Goal: Navigation & Orientation: Go to known website

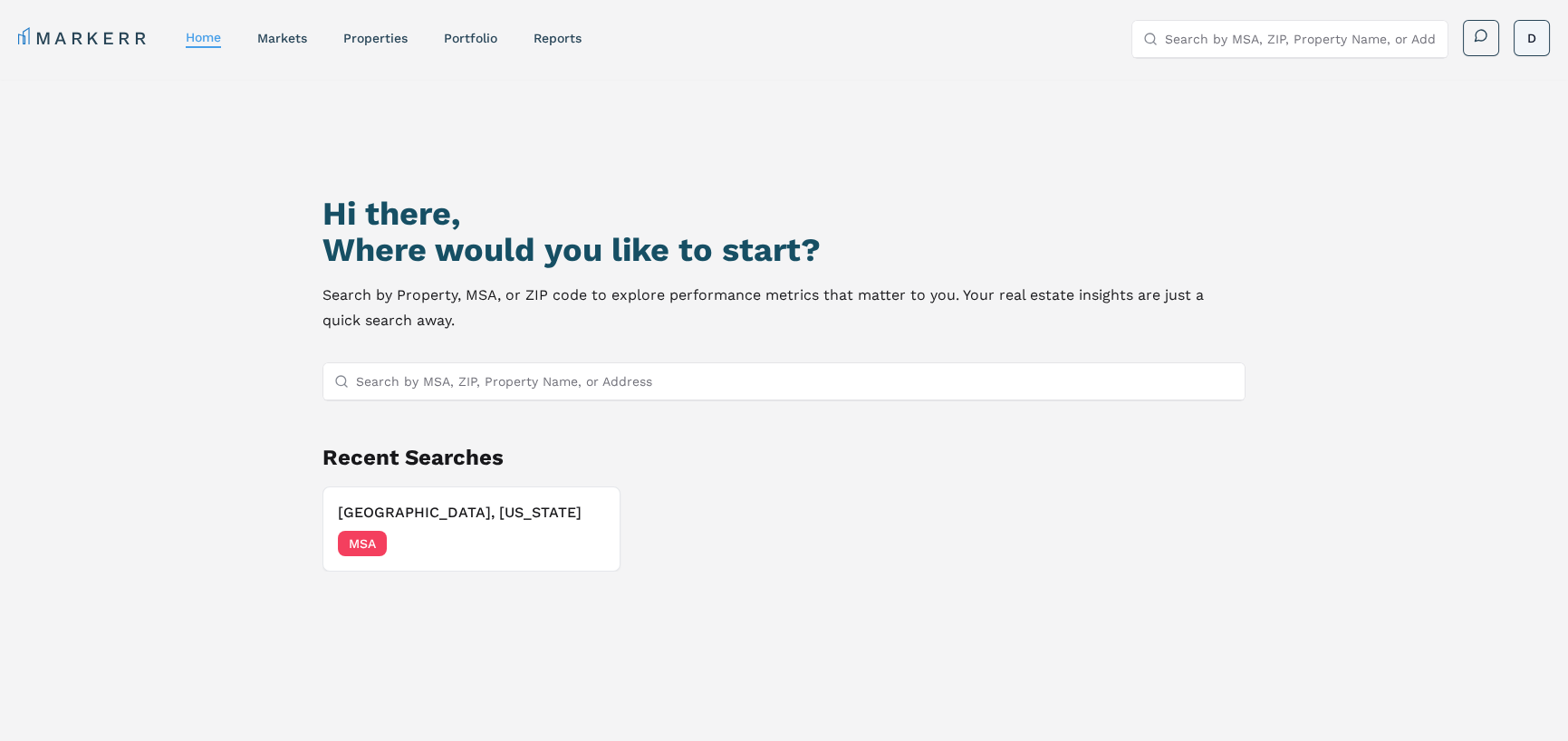
click at [1533, 39] on html "MARKERR home markets properties Portfolio reports Search by MSA, ZIP, Property …" at bounding box center [784, 448] width 1568 height 897
click at [1076, 85] on html "MARKERR home markets properties Portfolio reports Search by MSA, ZIP, Property …" at bounding box center [791, 448] width 1581 height 897
click at [296, 44] on link "markets" at bounding box center [281, 38] width 50 height 14
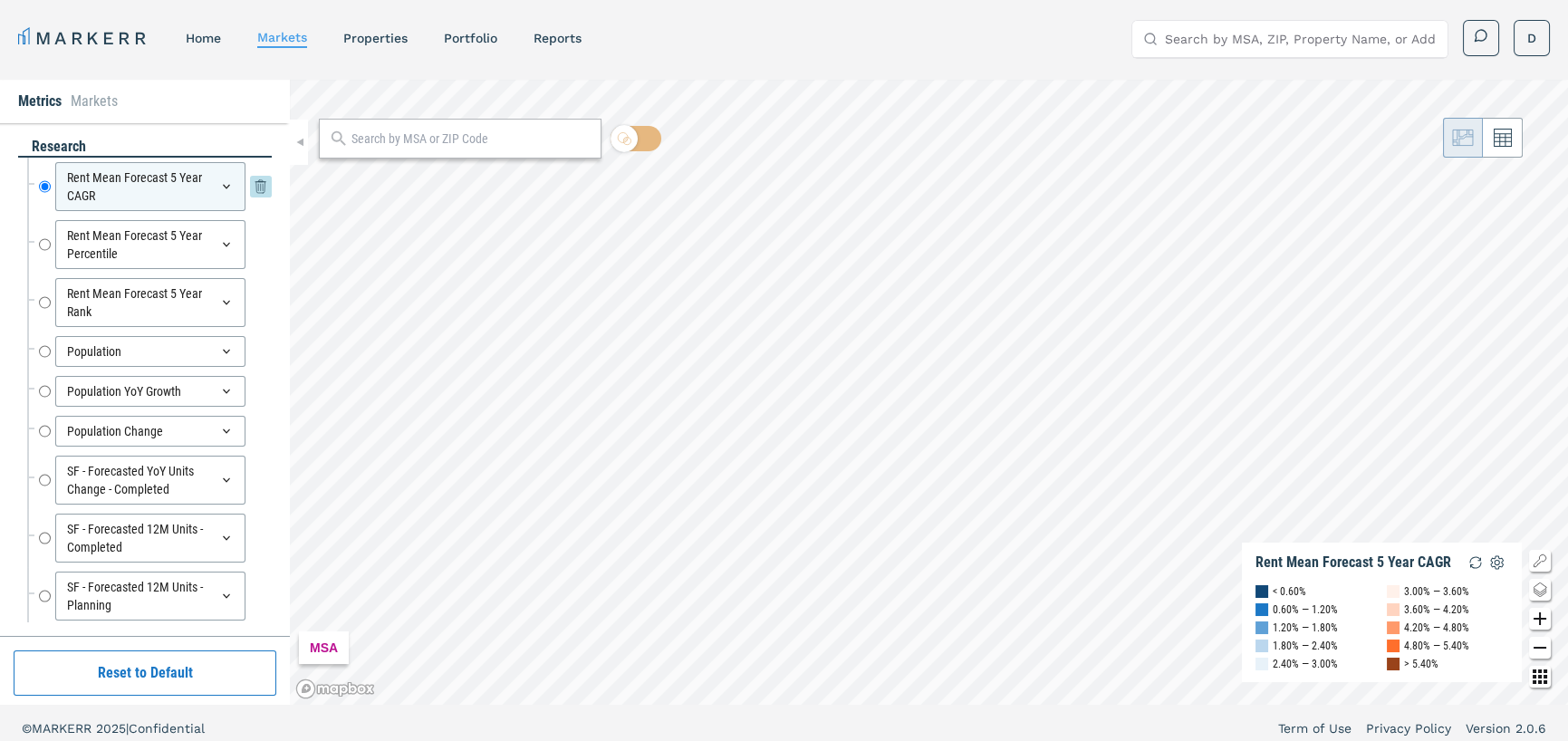
click at [219, 189] on icon at bounding box center [226, 186] width 14 height 14
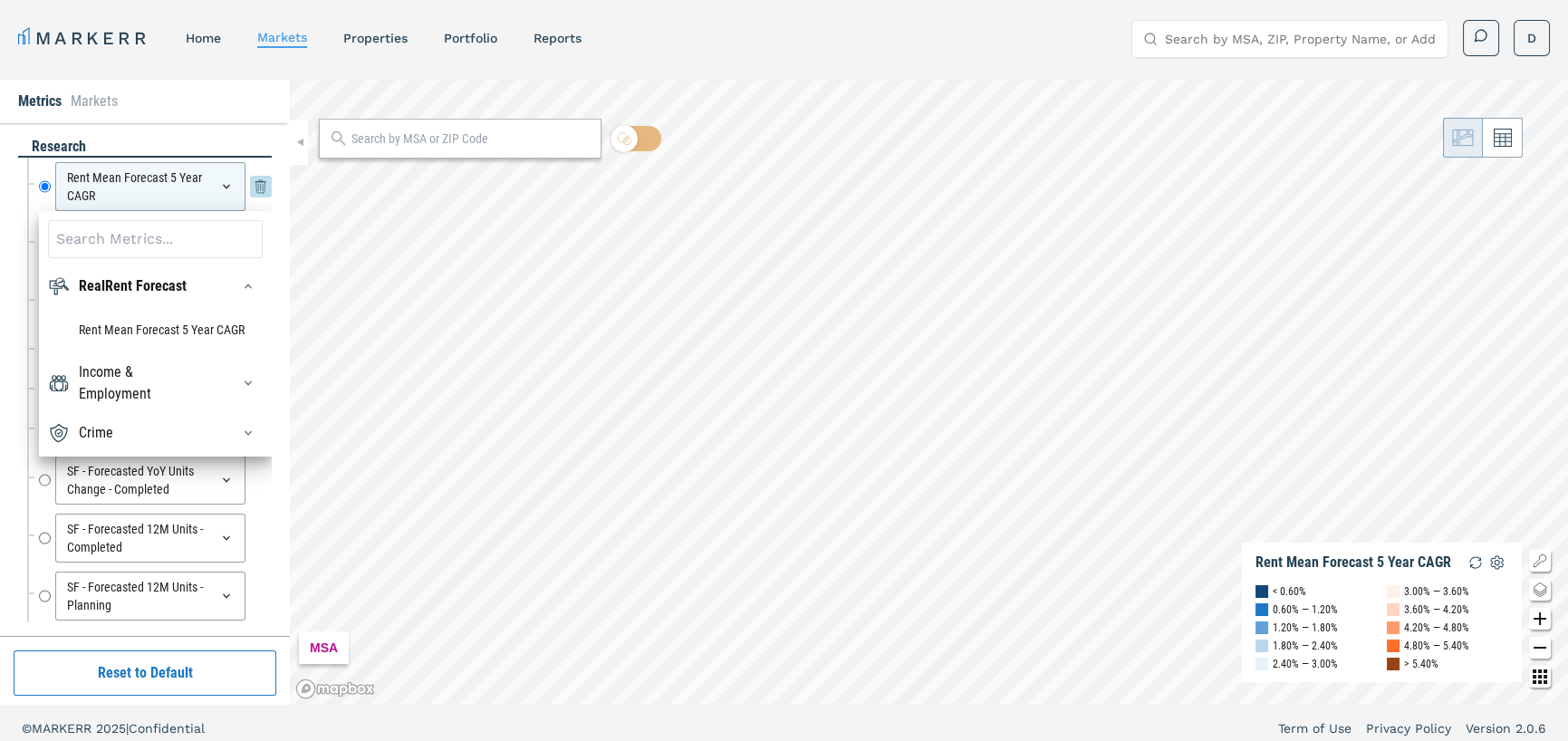
click at [219, 189] on icon at bounding box center [226, 186] width 14 height 14
click at [214, 123] on div "research Rent Mean Forecast 5 Year CAGR Rent Mean Forecast 5 Year CAGR RealRent…" at bounding box center [144, 379] width 290 height 513
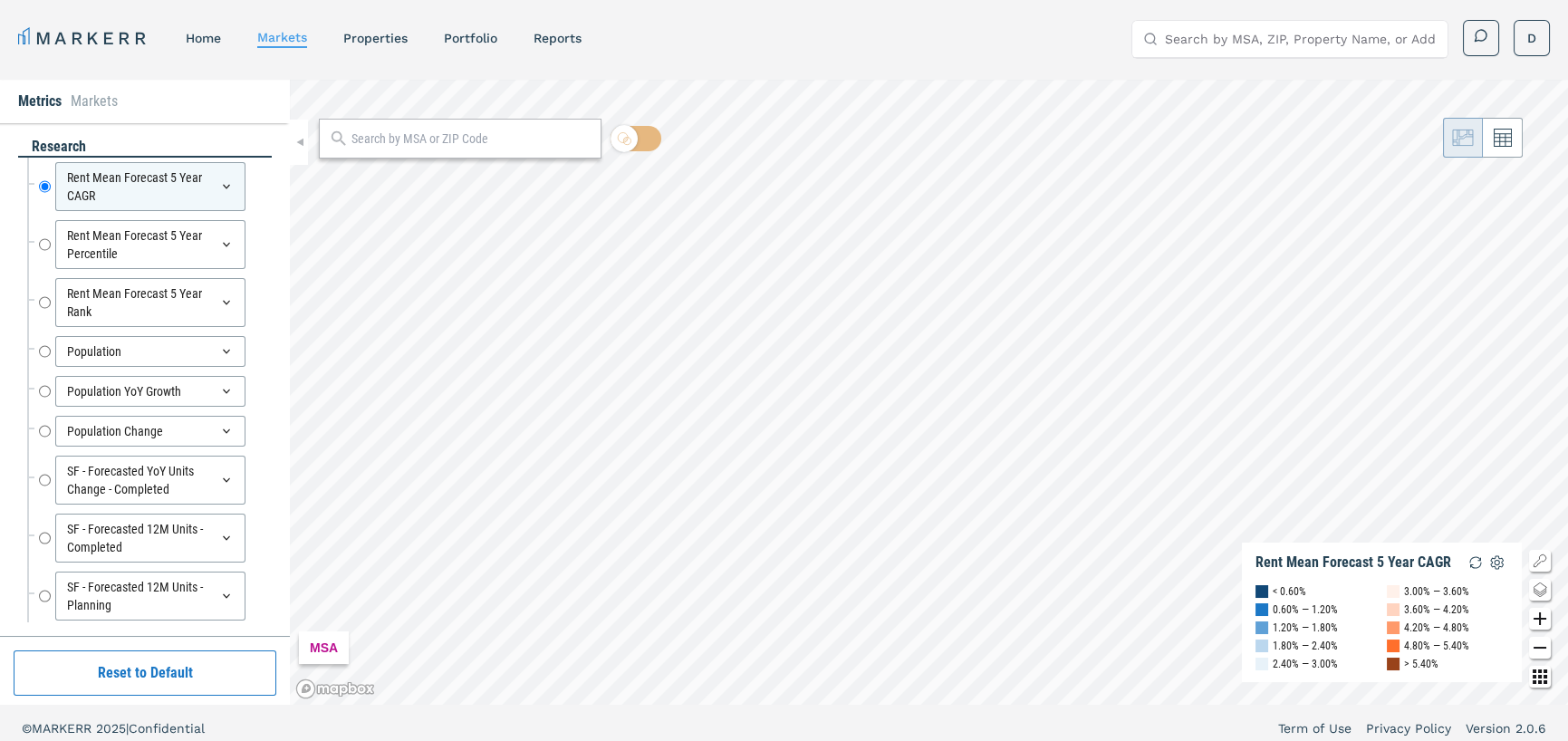
drag, startPoint x: 196, startPoint y: 170, endPoint x: 242, endPoint y: 126, distance: 63.7
click at [242, 126] on div "research Rent Mean Forecast 5 Year CAGR Rent Mean Forecast 5 Year CAGR Rent Mea…" at bounding box center [144, 379] width 290 height 513
click at [565, 38] on link "reports" at bounding box center [557, 38] width 48 height 14
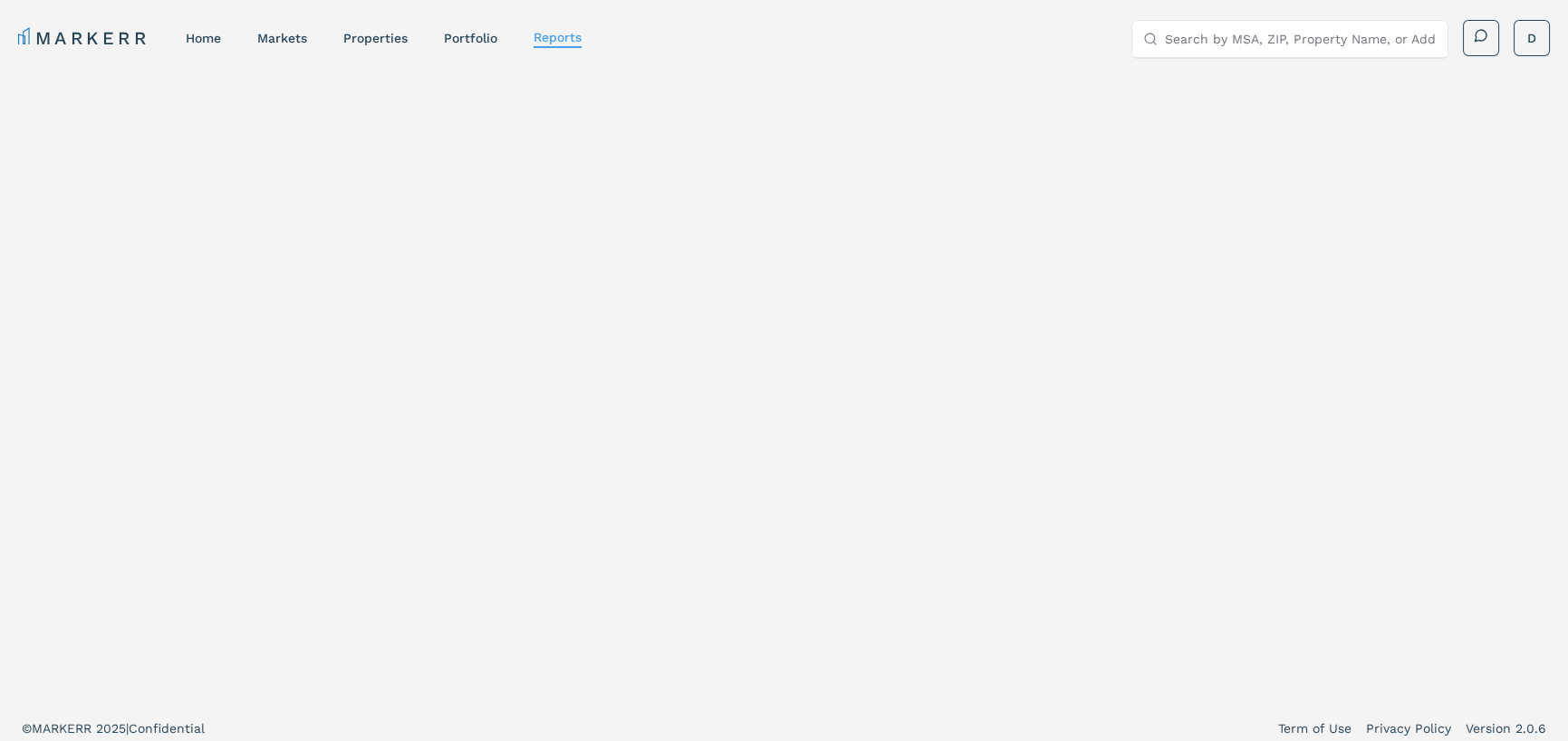
select select "-release_date"
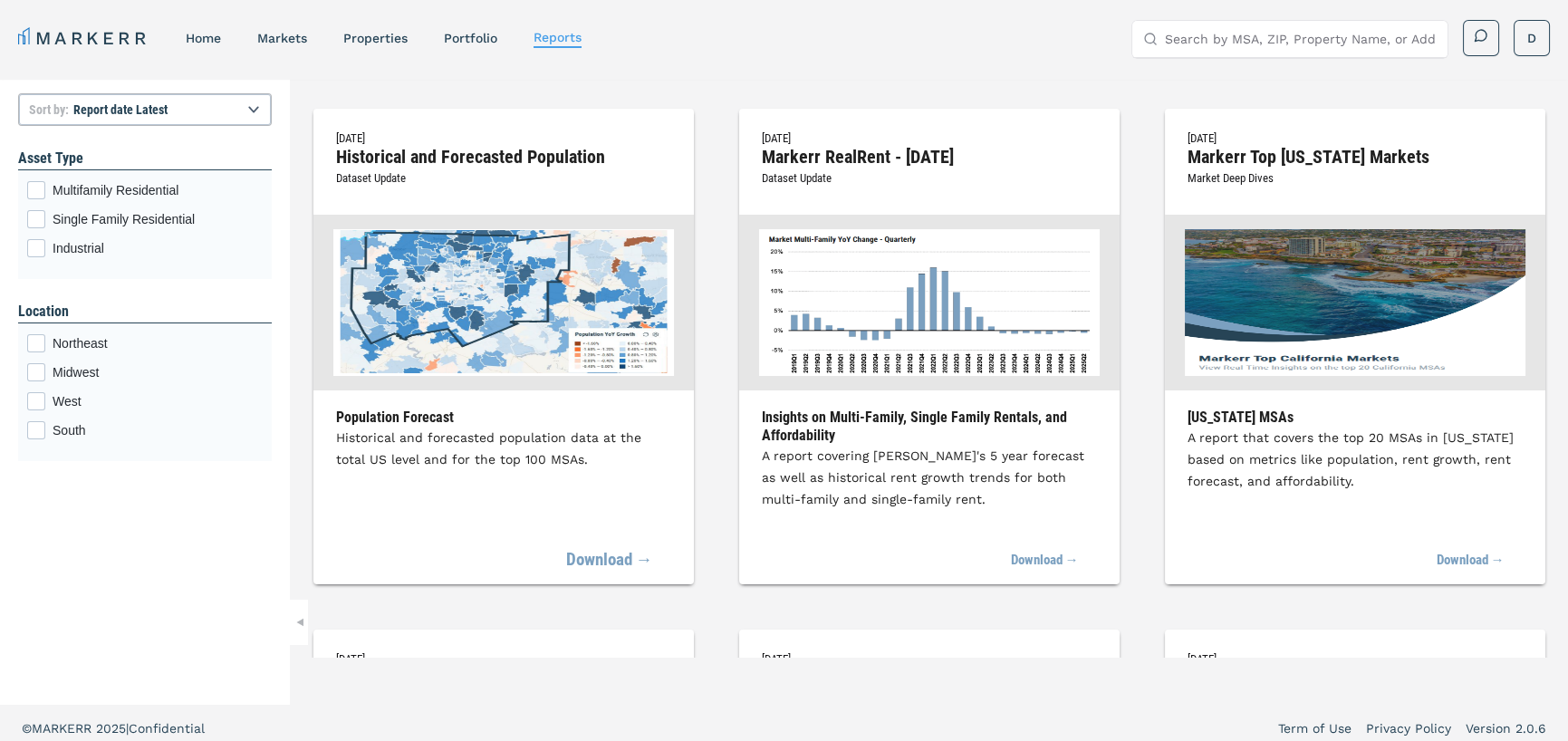
click at [615, 563] on link "Download →" at bounding box center [610, 561] width 87 height 39
click at [1033, 561] on link "Download →" at bounding box center [1035, 561] width 87 height 39
